Goal: Browse casually: Explore the website without a specific task or goal

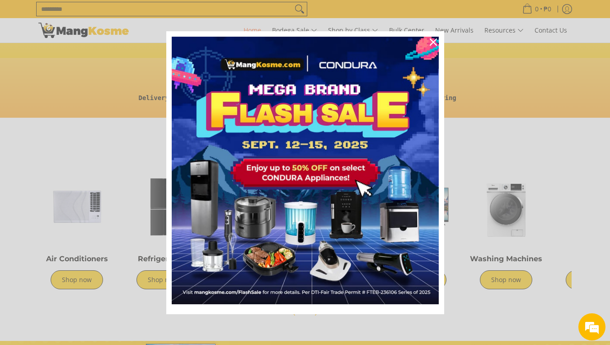
scroll to position [0, 359]
click at [514, 275] on div "Marketing offer form" at bounding box center [305, 172] width 610 height 345
click at [433, 41] on icon "close icon" at bounding box center [433, 41] width 7 height 7
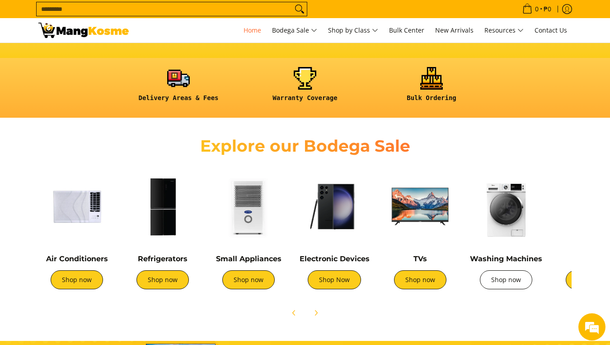
click at [511, 281] on link "Shop now" at bounding box center [506, 279] width 52 height 19
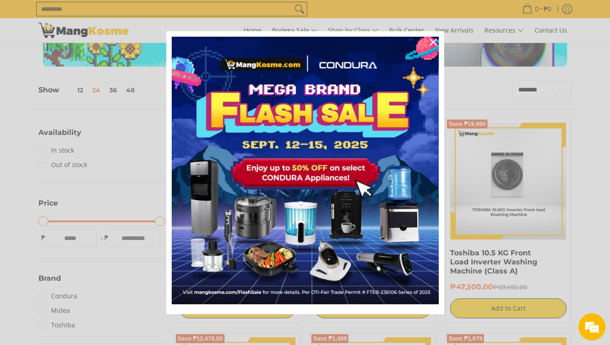
scroll to position [136, 0]
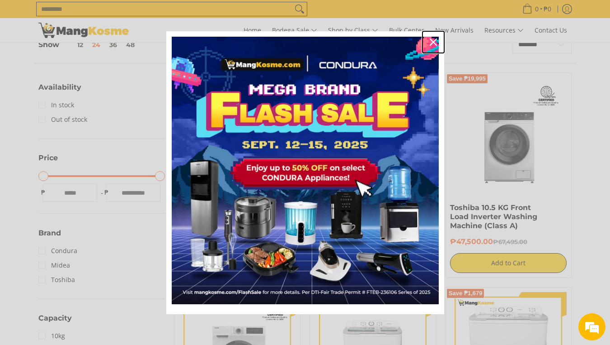
click at [431, 42] on icon "close icon" at bounding box center [433, 41] width 7 height 7
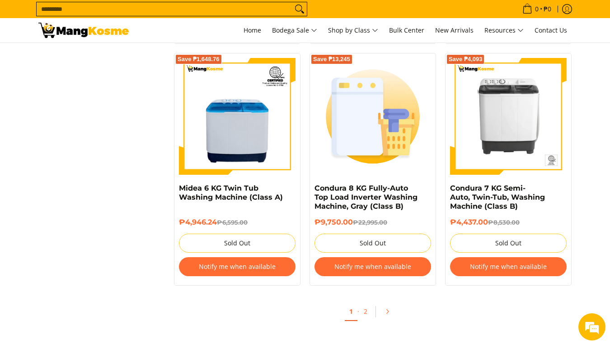
scroll to position [1854, 0]
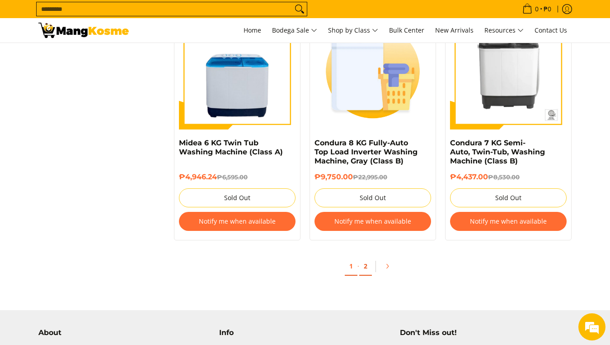
click at [362, 266] on link "2" at bounding box center [365, 266] width 13 height 19
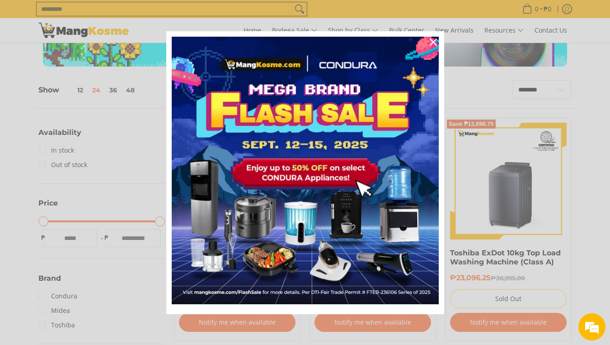
scroll to position [181, 0]
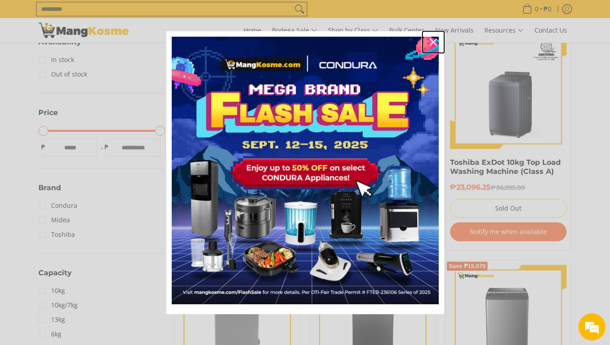
click at [434, 43] on icon "close icon" at bounding box center [433, 41] width 7 height 7
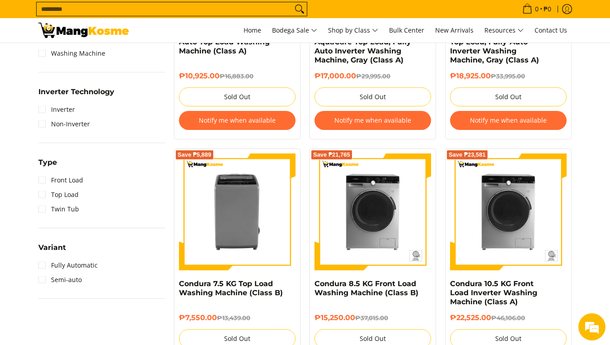
scroll to position [362, 0]
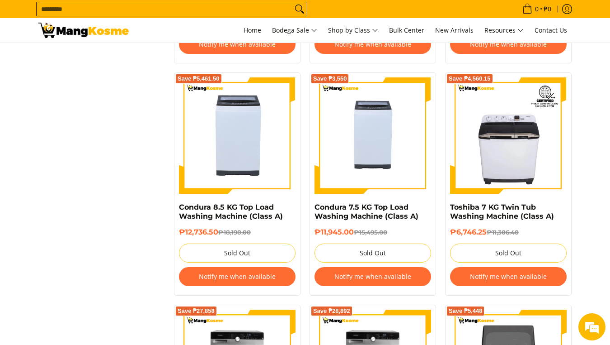
scroll to position [1271, 0]
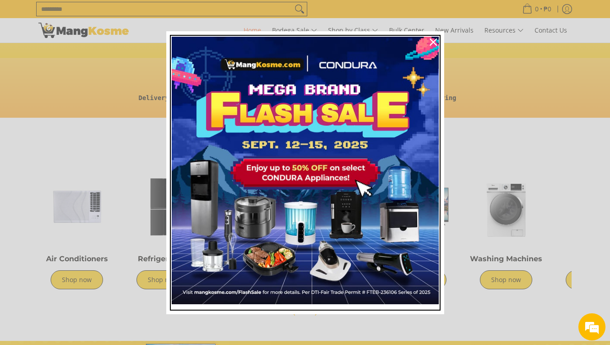
click at [257, 281] on img "Marketing offer form" at bounding box center [305, 170] width 267 height 267
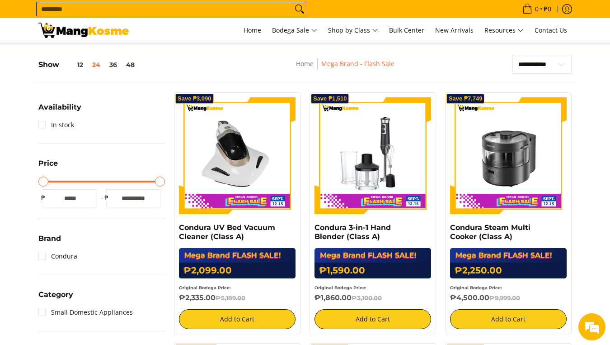
scroll to position [181, 0]
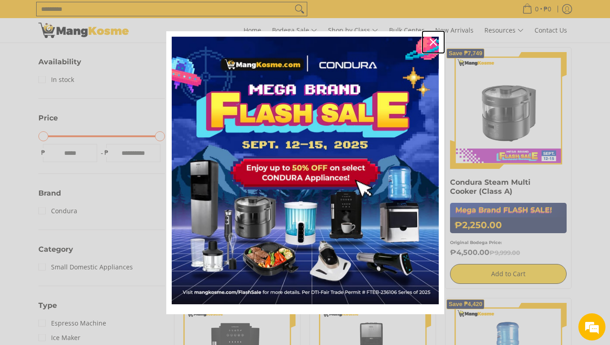
click at [434, 43] on icon "close icon" at bounding box center [433, 41] width 7 height 7
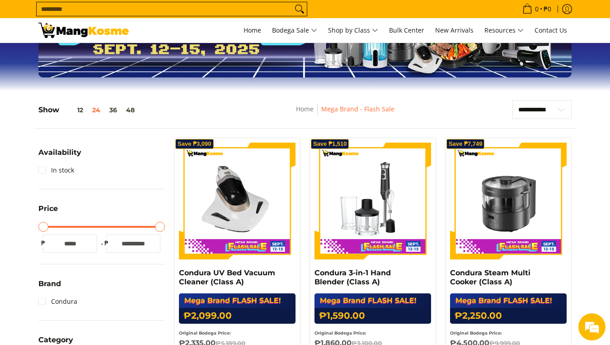
scroll to position [0, 0]
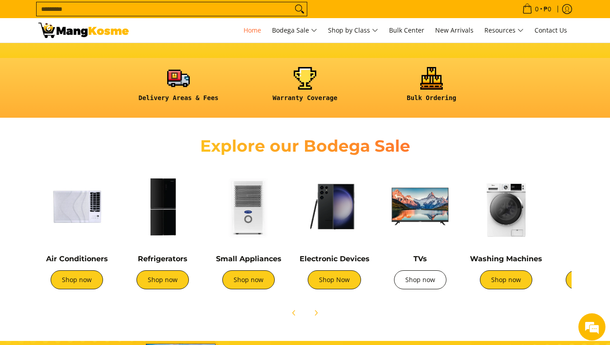
click at [428, 286] on link "Shop now" at bounding box center [420, 279] width 52 height 19
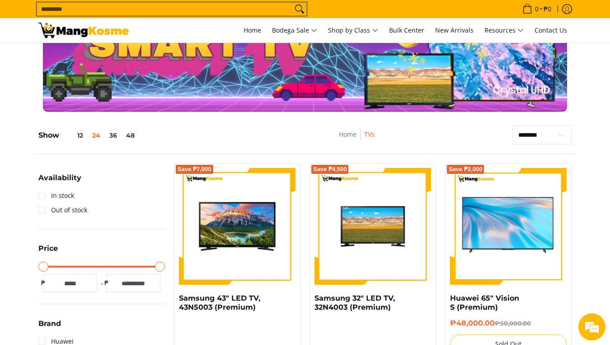
scroll to position [90, 0]
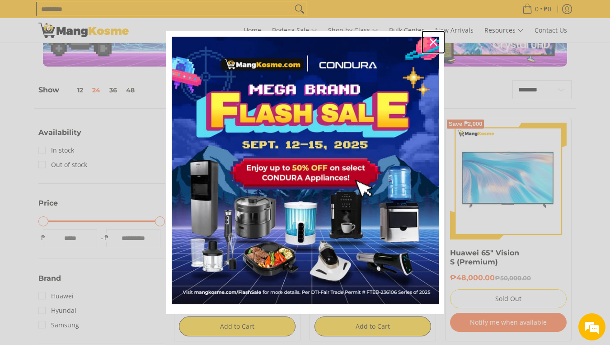
click at [433, 38] on icon "close icon" at bounding box center [433, 41] width 7 height 7
